Goal: Information Seeking & Learning: Learn about a topic

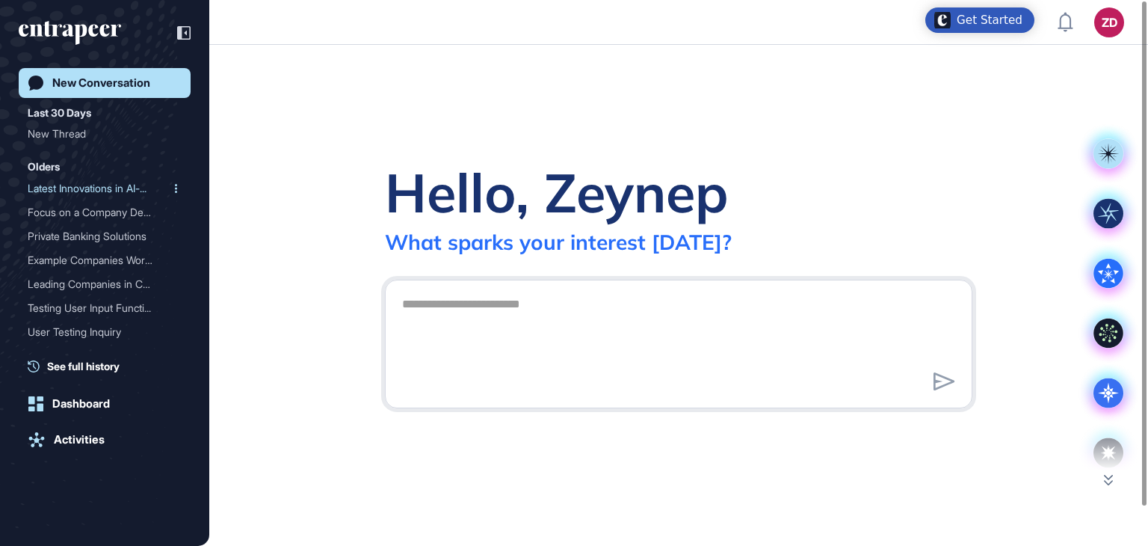
click at [86, 191] on div "Latest Innovations in AI-..." at bounding box center [99, 188] width 142 height 24
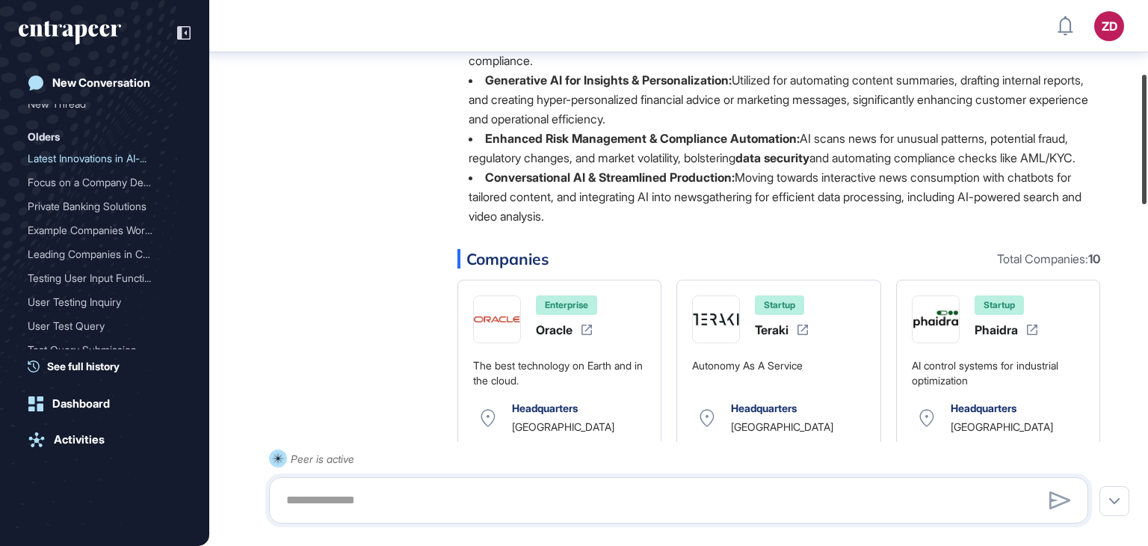
scroll to position [308, 0]
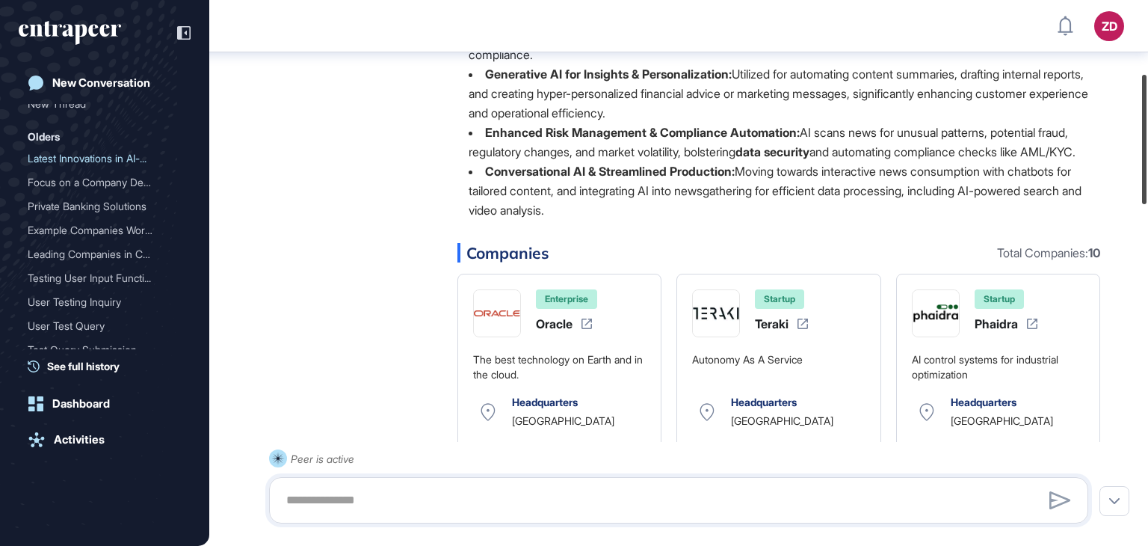
drag, startPoint x: 1148, startPoint y: 101, endPoint x: 1147, endPoint y: 174, distance: 73.3
click at [1147, 174] on div at bounding box center [1144, 139] width 4 height 129
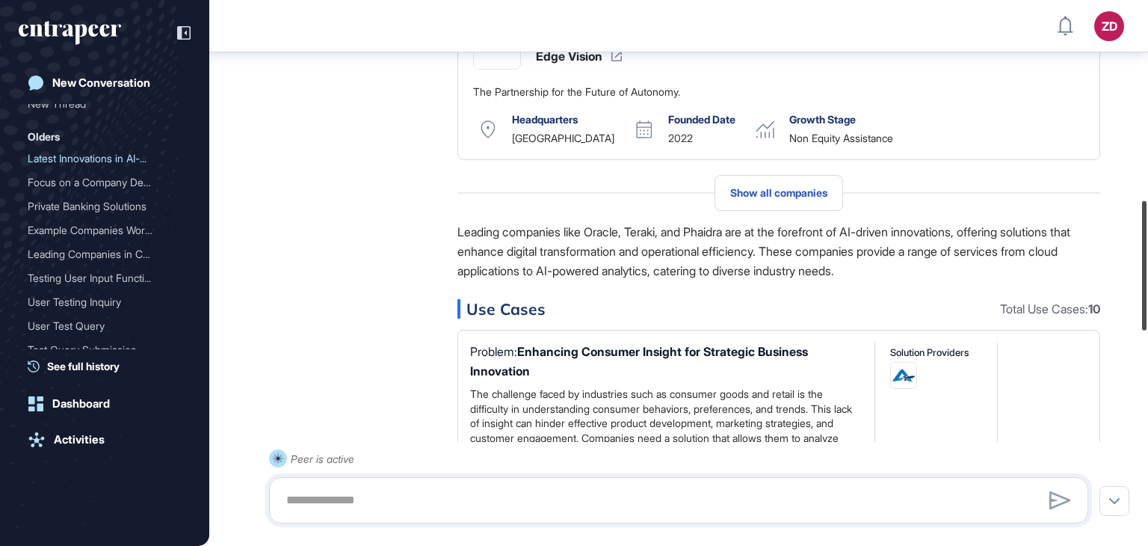
scroll to position [858, 0]
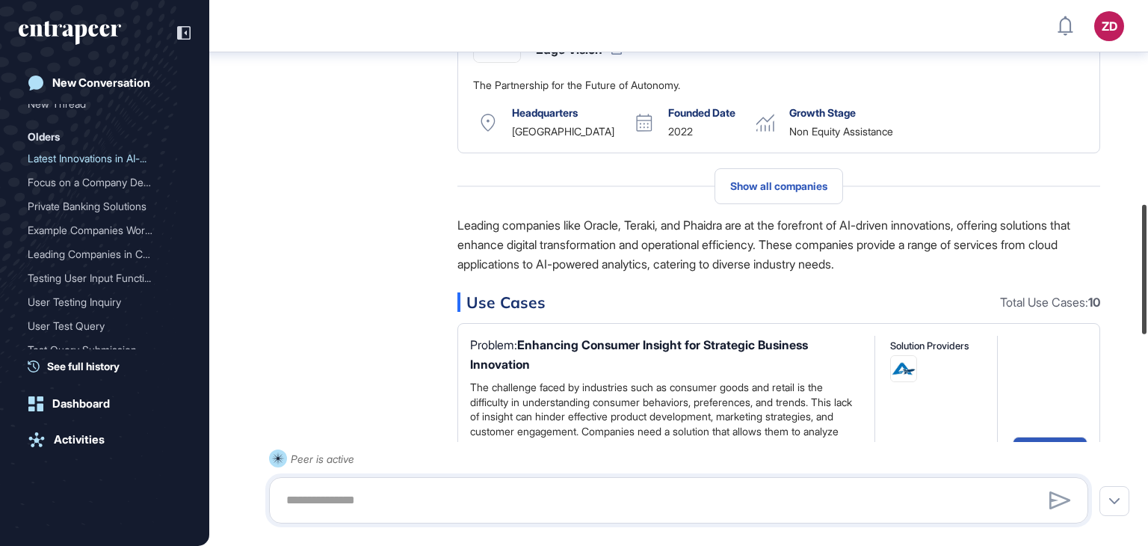
drag, startPoint x: 1147, startPoint y: 174, endPoint x: 1148, endPoint y: 304, distance: 130.1
click at [1147, 304] on div at bounding box center [1144, 269] width 4 height 129
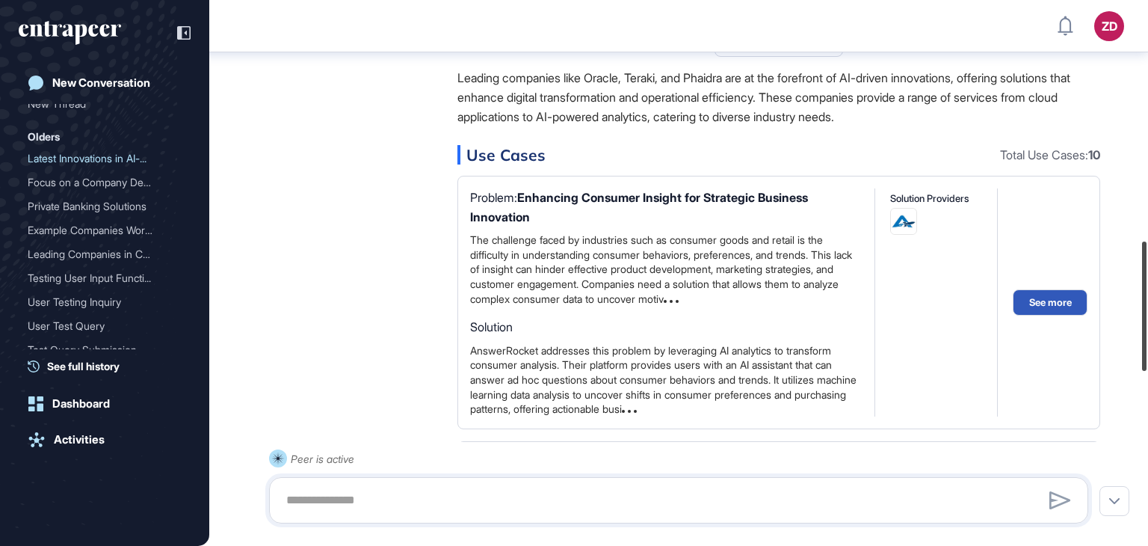
scroll to position [1012, 0]
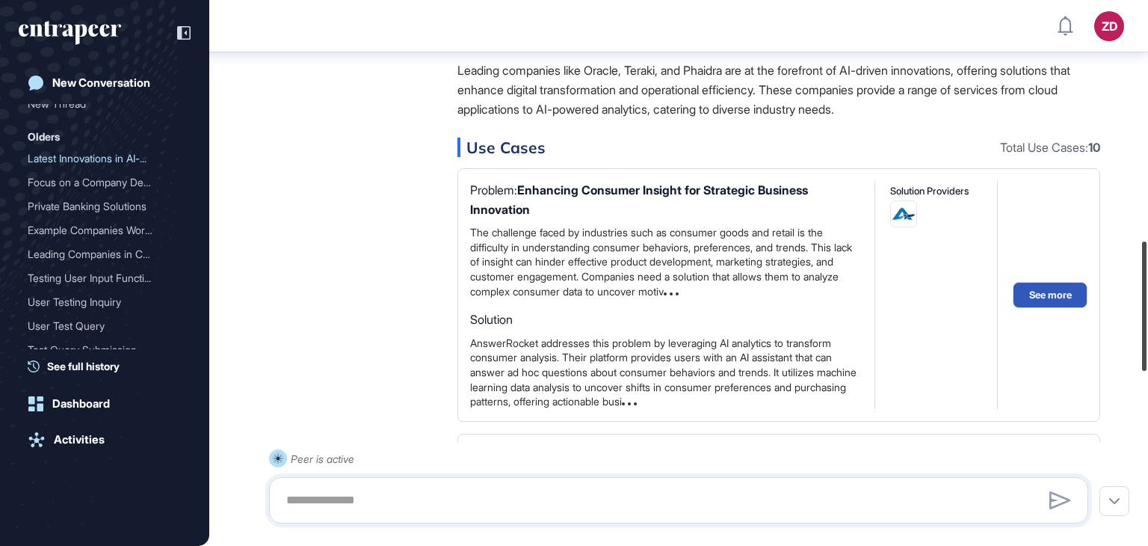
drag, startPoint x: 1148, startPoint y: 304, endPoint x: 1148, endPoint y: 341, distance: 36.6
click at [1147, 341] on div at bounding box center [1144, 305] width 4 height 129
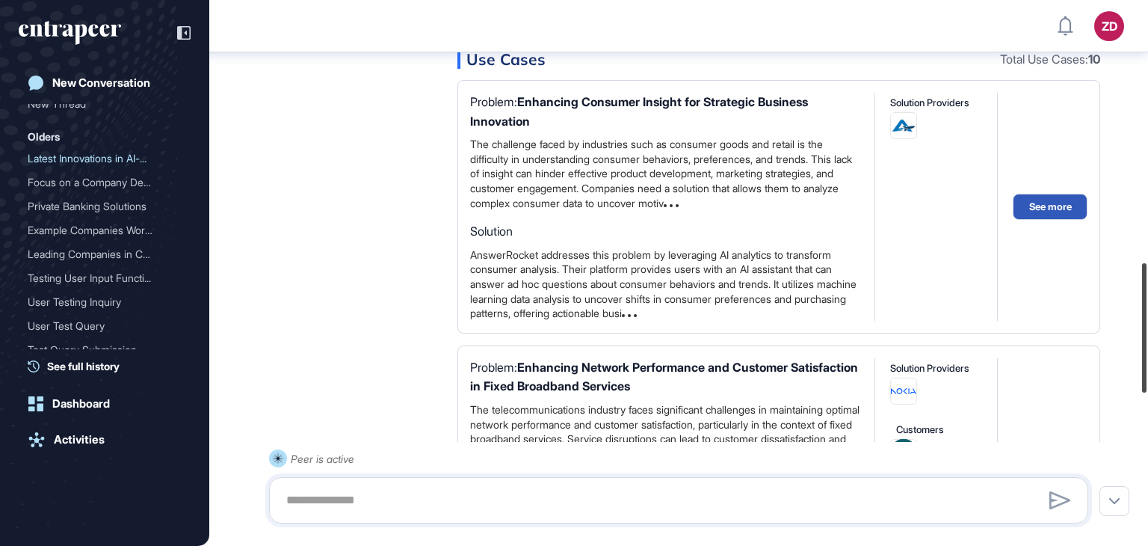
scroll to position [1103, 0]
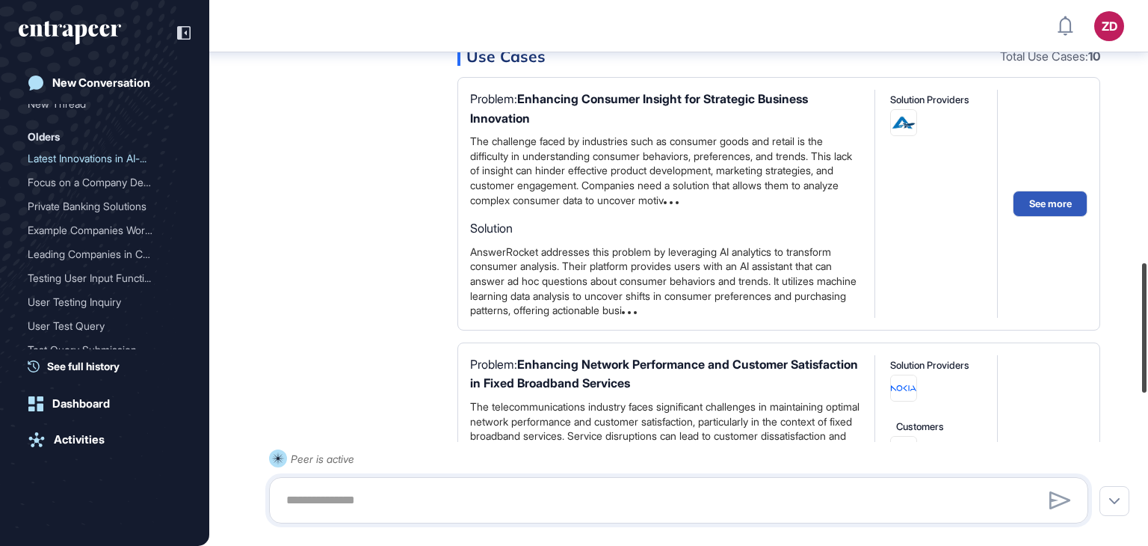
drag, startPoint x: 1148, startPoint y: 341, endPoint x: 1148, endPoint y: 371, distance: 29.9
click at [1147, 371] on div at bounding box center [1144, 327] width 4 height 129
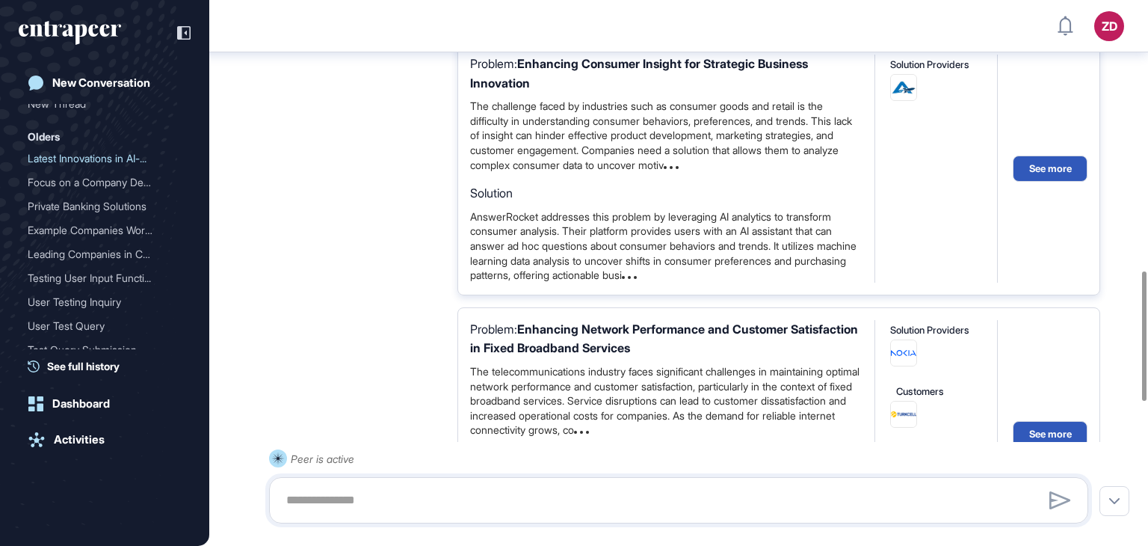
click at [679, 169] on icon at bounding box center [671, 167] width 15 height 3
click at [1147, 332] on div at bounding box center [1144, 335] width 4 height 129
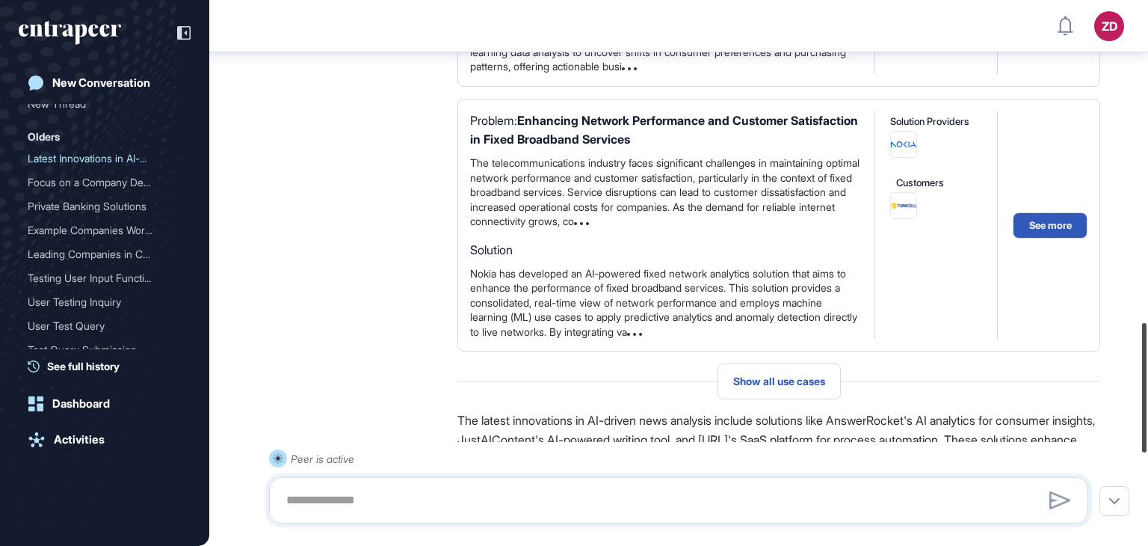
scroll to position [1334, 0]
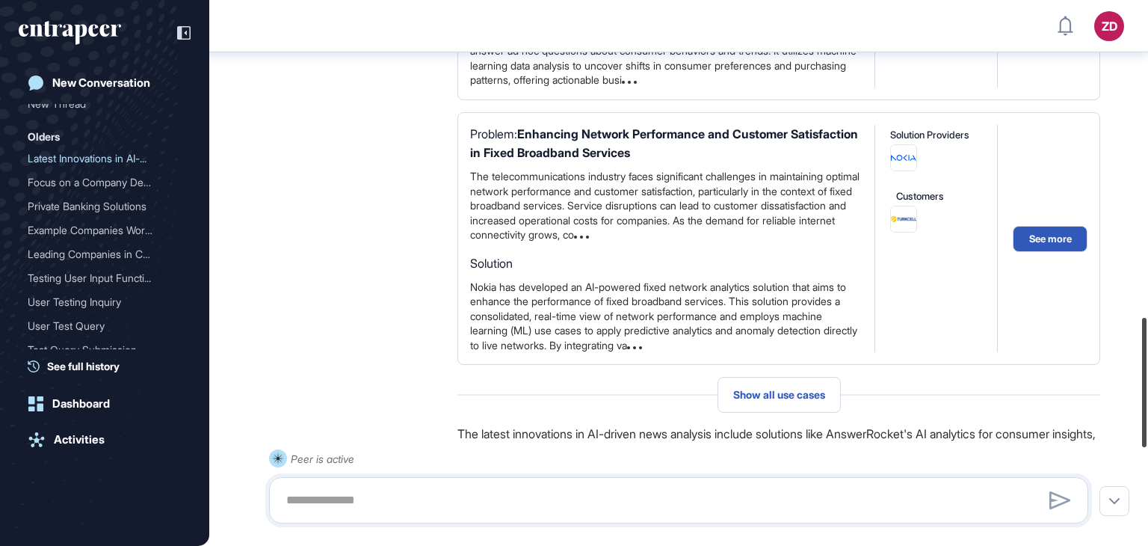
drag, startPoint x: 1148, startPoint y: 364, endPoint x: 1141, endPoint y: 410, distance: 46.8
click at [1142, 410] on div at bounding box center [1144, 382] width 4 height 129
click at [772, 401] on span "Show all use cases" at bounding box center [779, 395] width 92 height 12
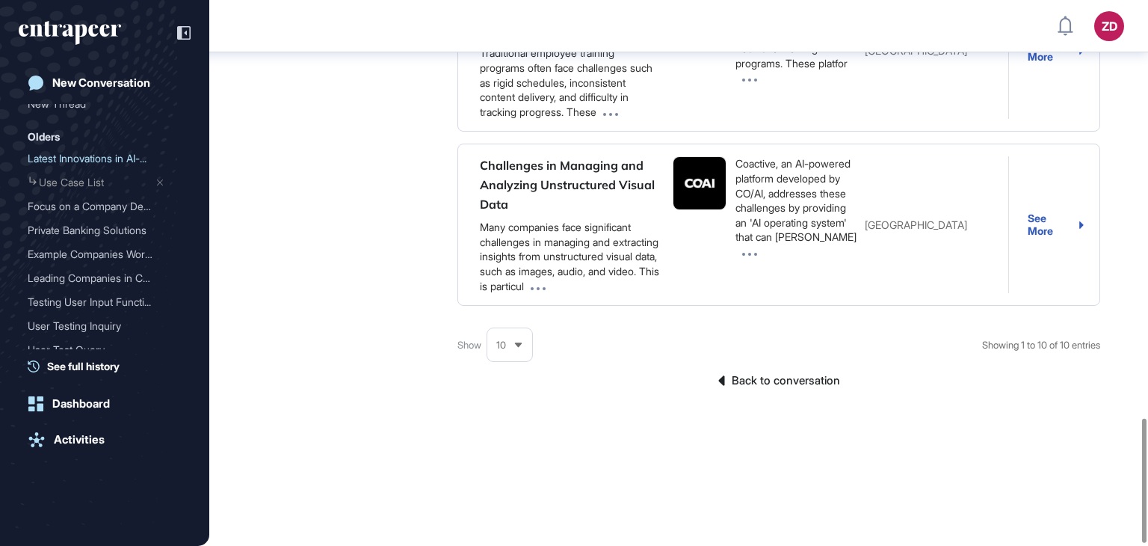
scroll to position [1835, 0]
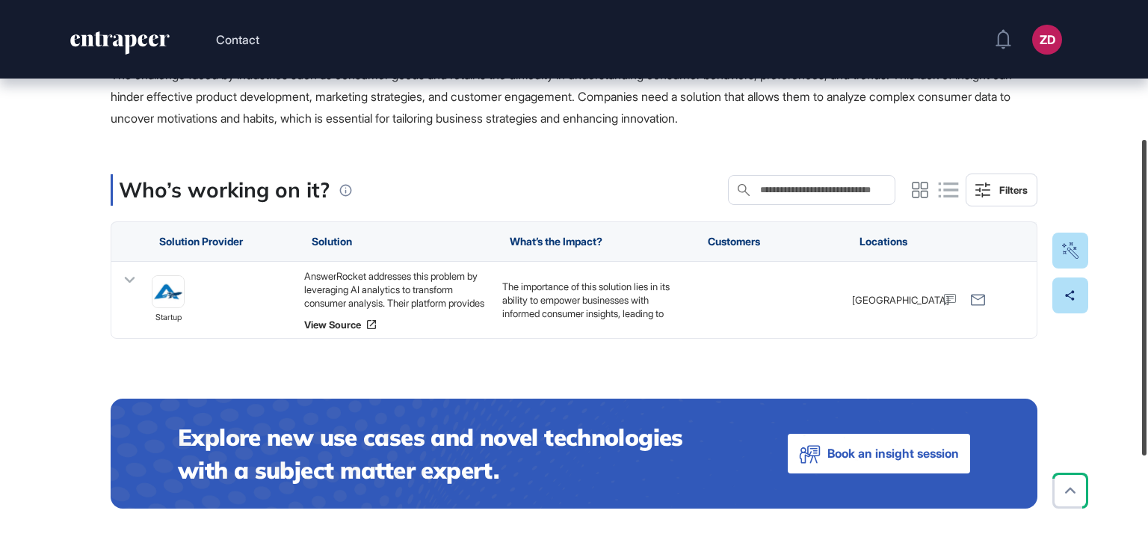
scroll to position [238, 0]
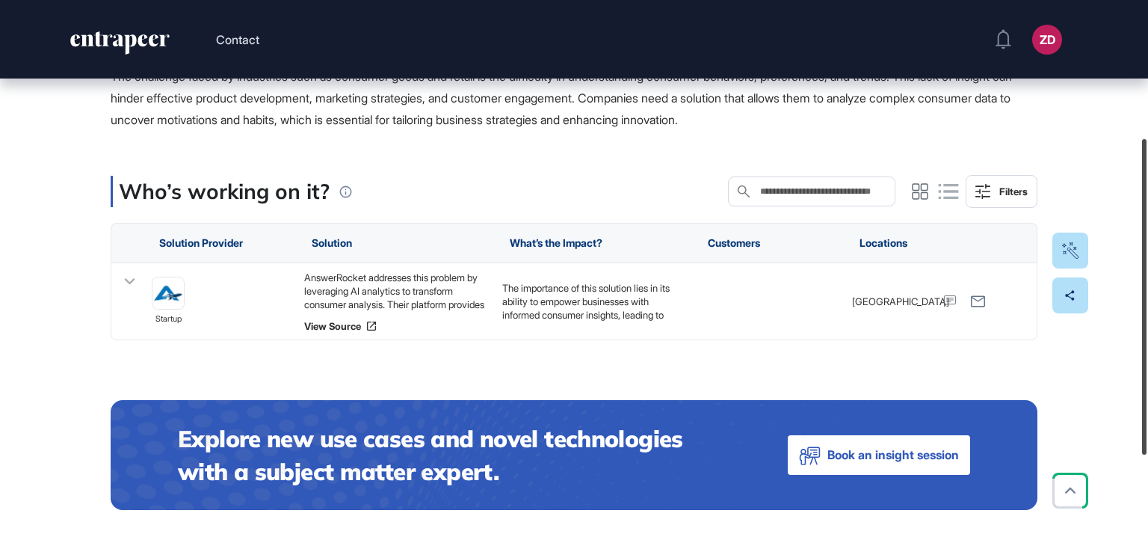
drag, startPoint x: 1148, startPoint y: 212, endPoint x: 1133, endPoint y: 350, distance: 138.4
click at [1133, 350] on div "Contact ZD Dashboard Profile My Content Request More Data Use Case Tag for Game…" at bounding box center [574, 273] width 1148 height 546
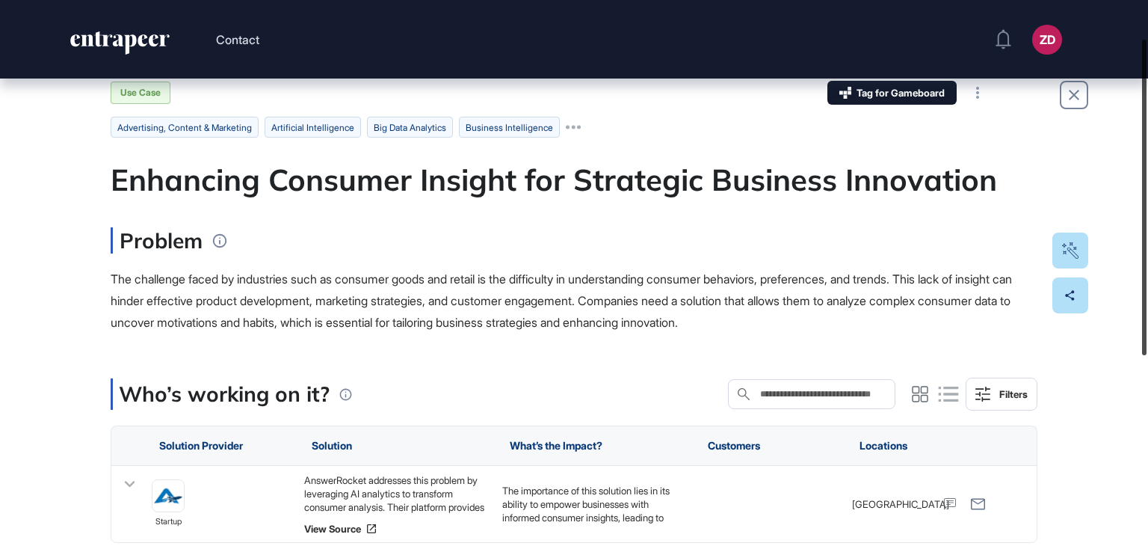
scroll to position [0, 0]
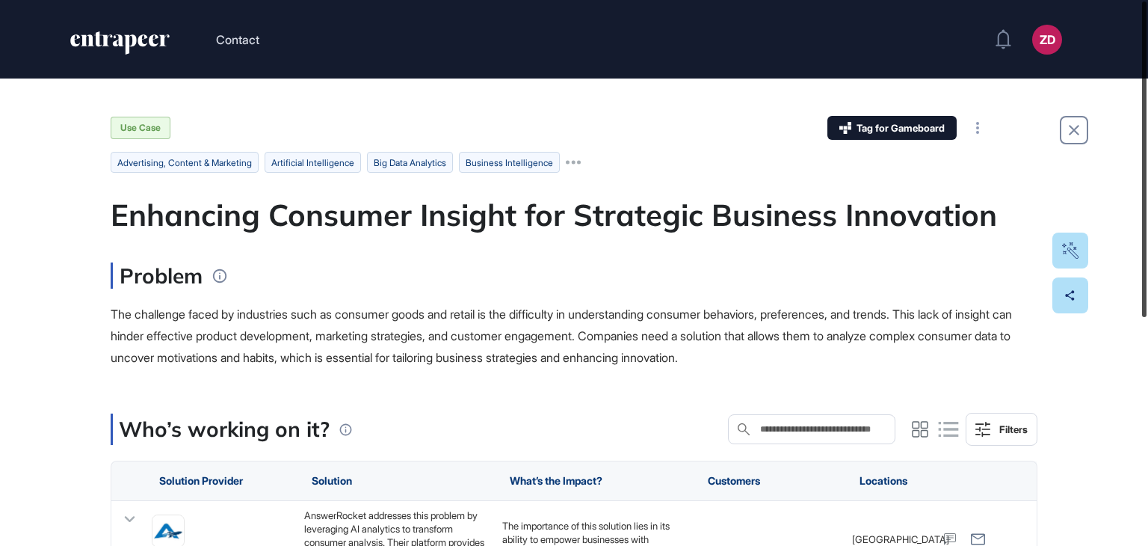
drag, startPoint x: 1148, startPoint y: 282, endPoint x: 1121, endPoint y: 98, distance: 185.8
click at [1121, 98] on div "Contact ZD Dashboard Profile My Content Request More Data Use Case Tag for Game…" at bounding box center [574, 273] width 1148 height 546
